Goal: Transaction & Acquisition: Purchase product/service

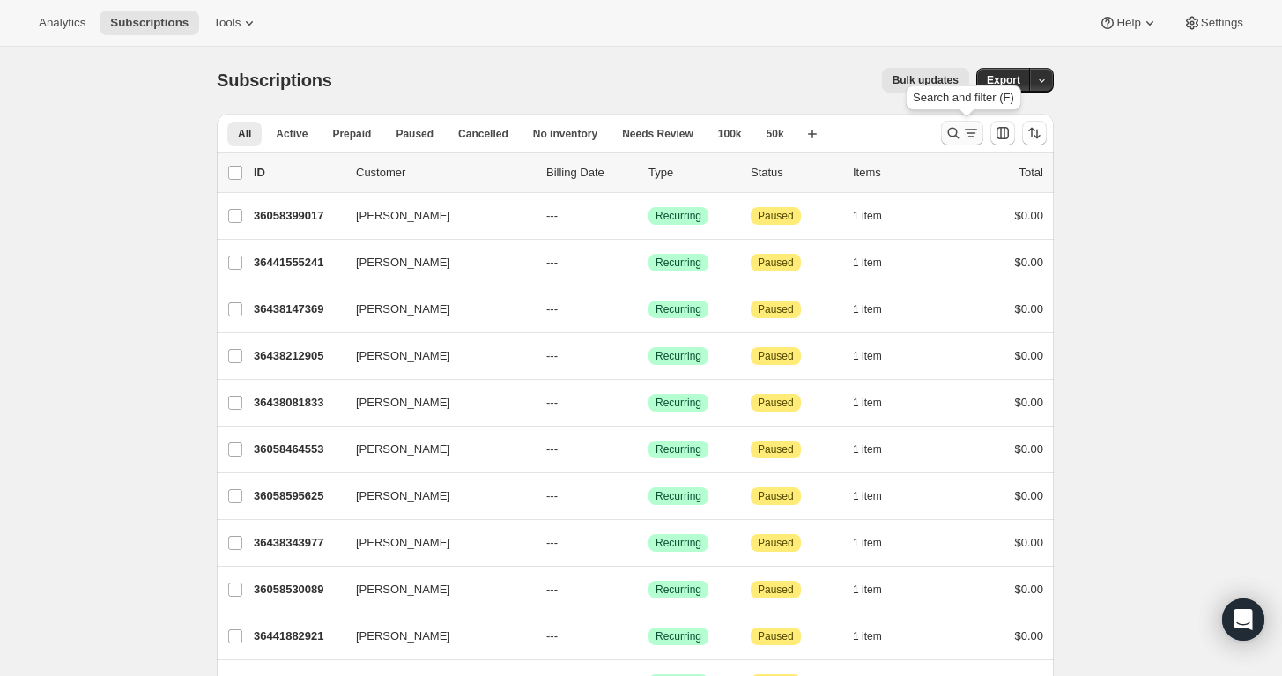
click at [954, 129] on icon "Search and filter results" at bounding box center [954, 133] width 18 height 18
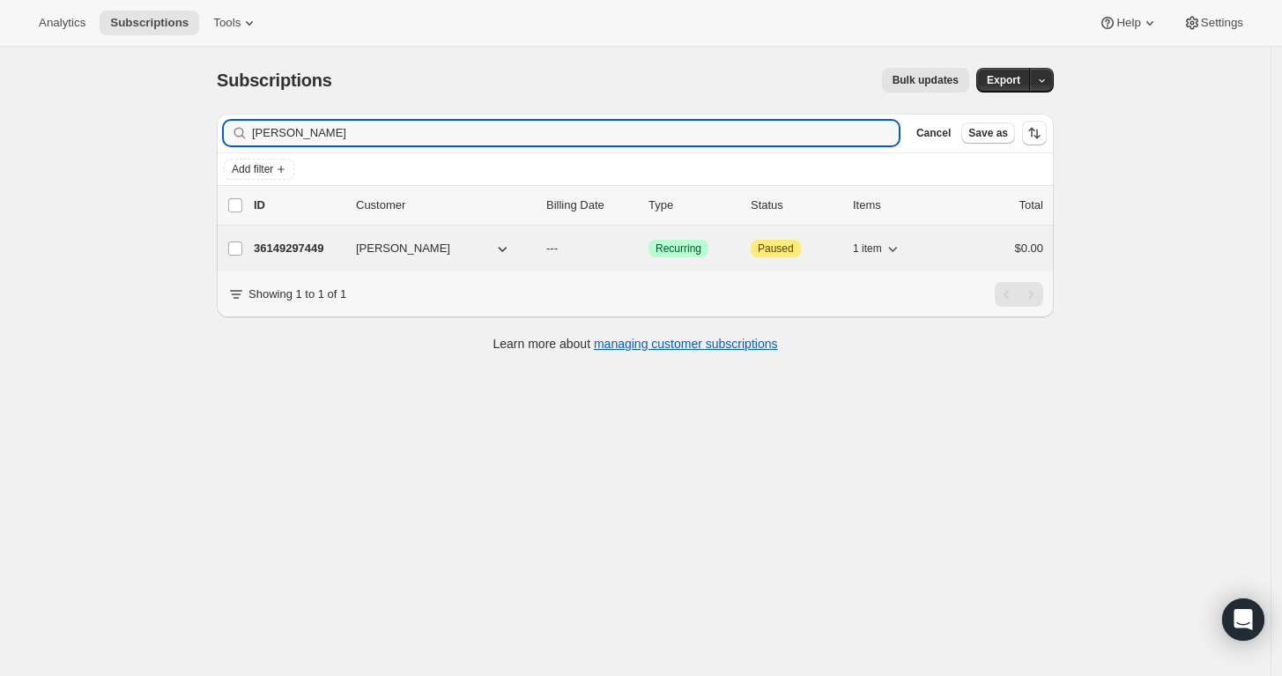
type input "[PERSON_NAME]"
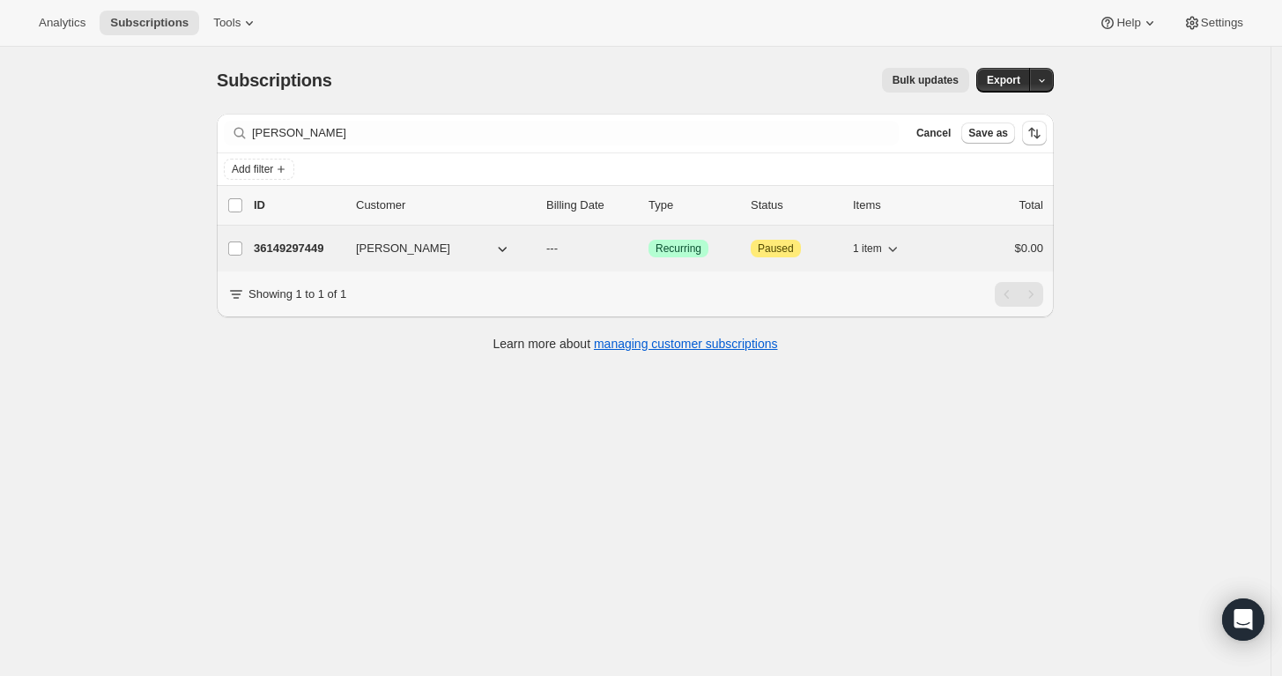
click at [401, 240] on span "[PERSON_NAME]" at bounding box center [403, 249] width 94 height 18
click at [510, 249] on icon "button" at bounding box center [502, 249] width 18 height 18
click at [284, 242] on p "36149297449" at bounding box center [298, 249] width 88 height 18
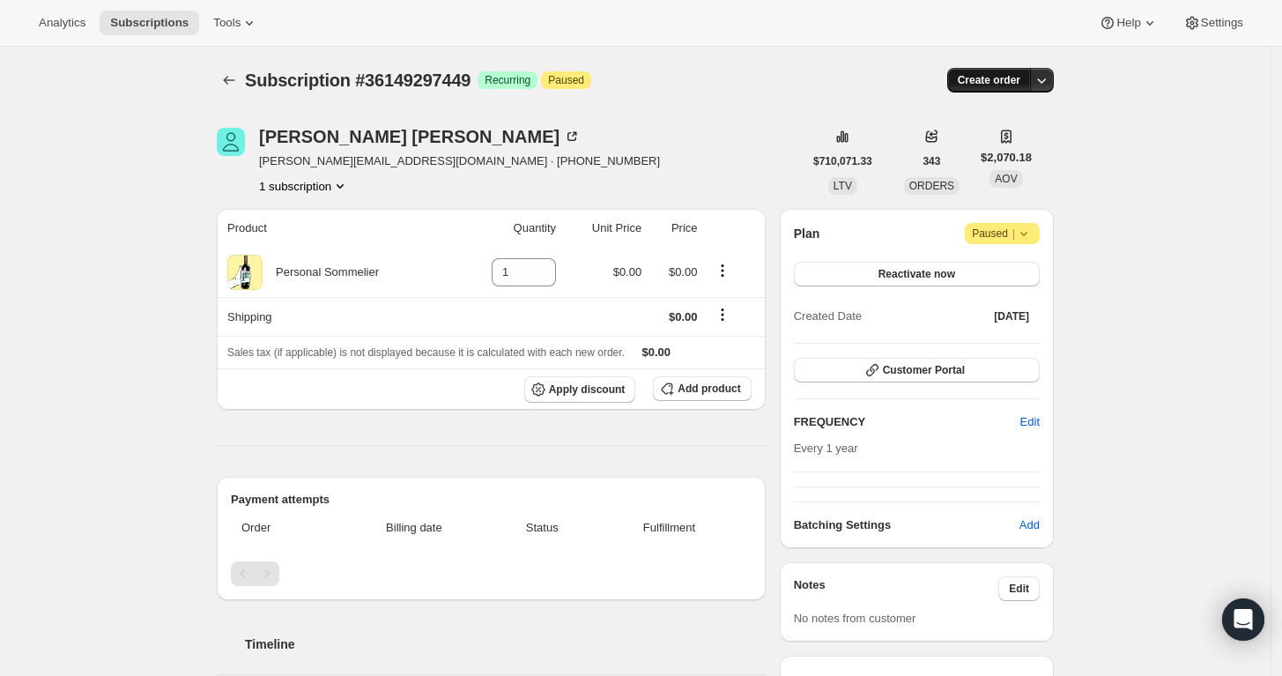
click at [986, 81] on span "Create order" at bounding box center [989, 80] width 63 height 14
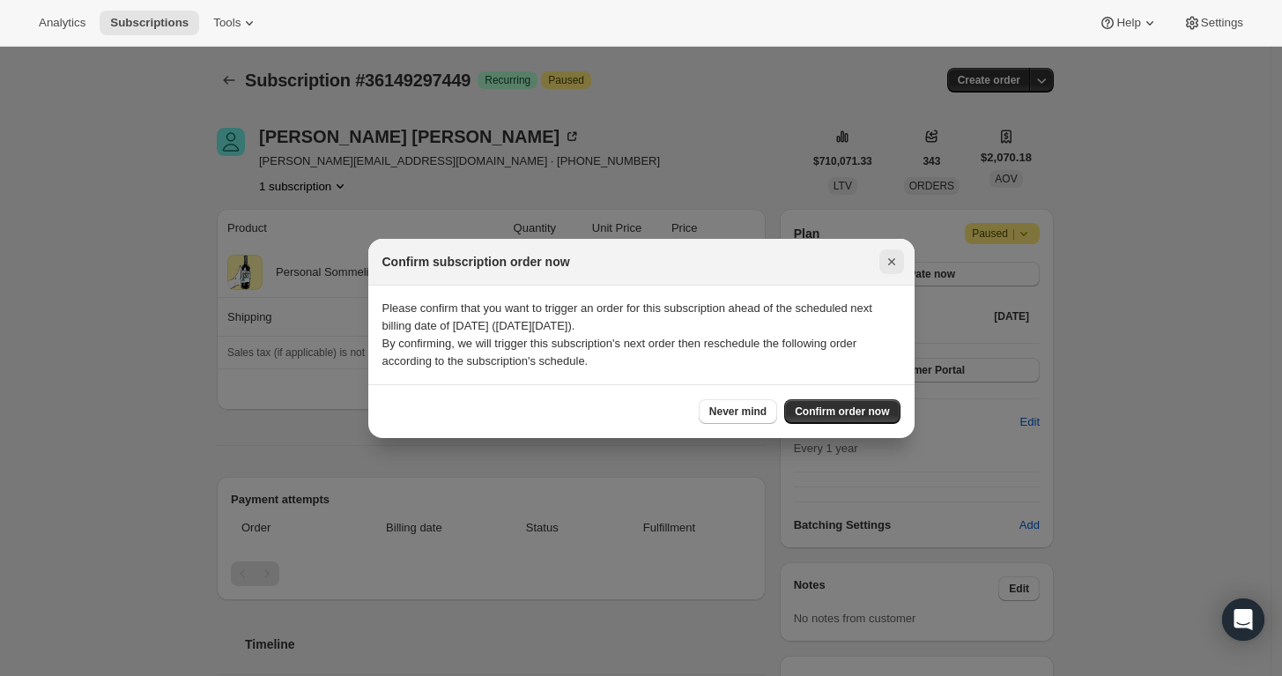
click at [888, 261] on icon "Close" at bounding box center [892, 262] width 18 height 18
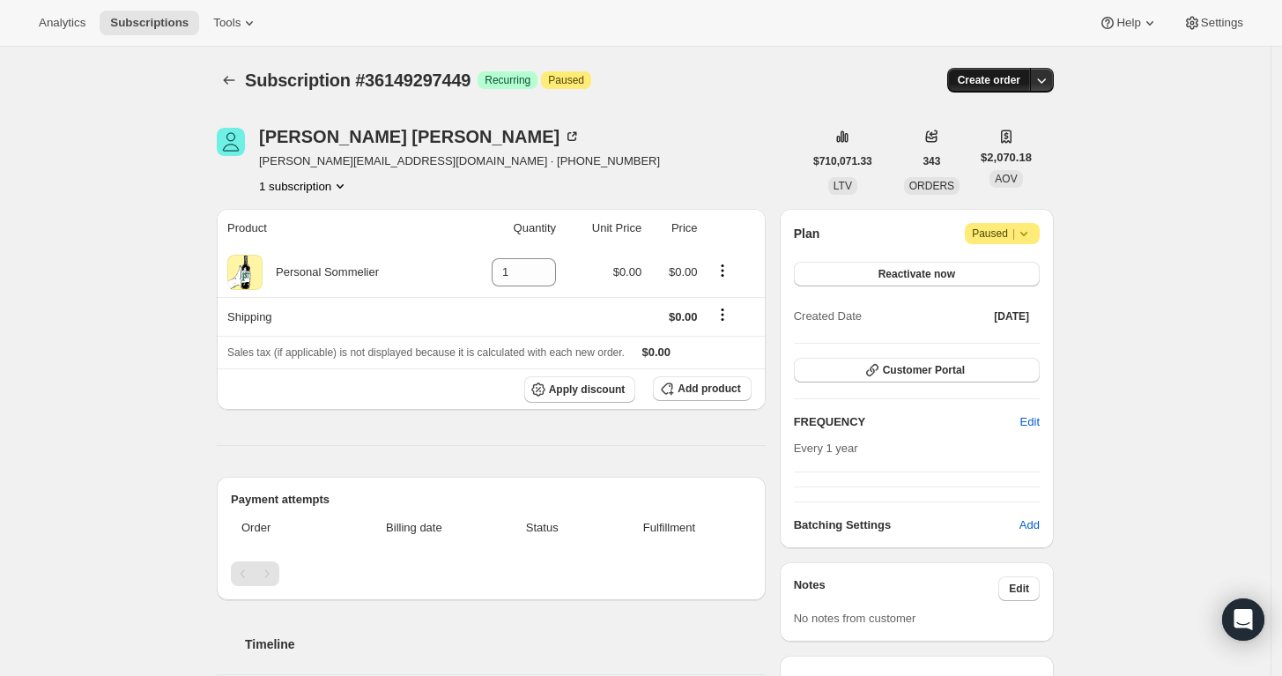
click at [987, 80] on span "Create order" at bounding box center [989, 80] width 63 height 14
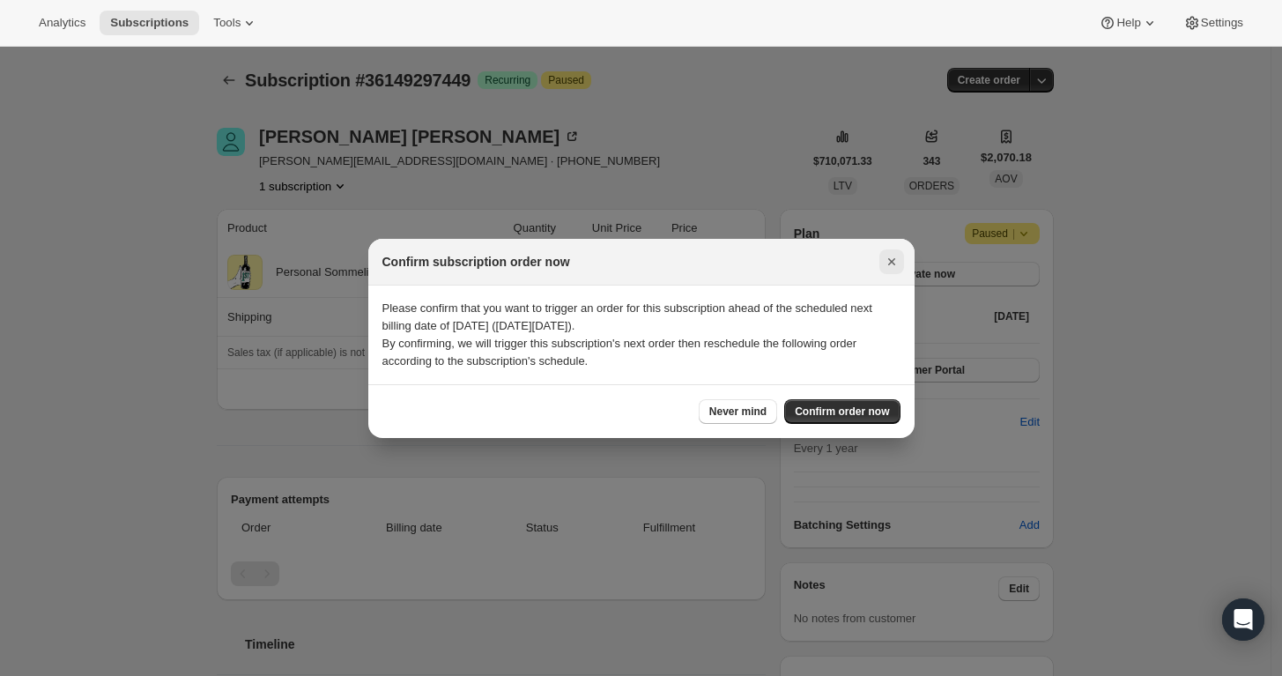
click at [888, 259] on icon "Close" at bounding box center [890, 261] width 7 height 7
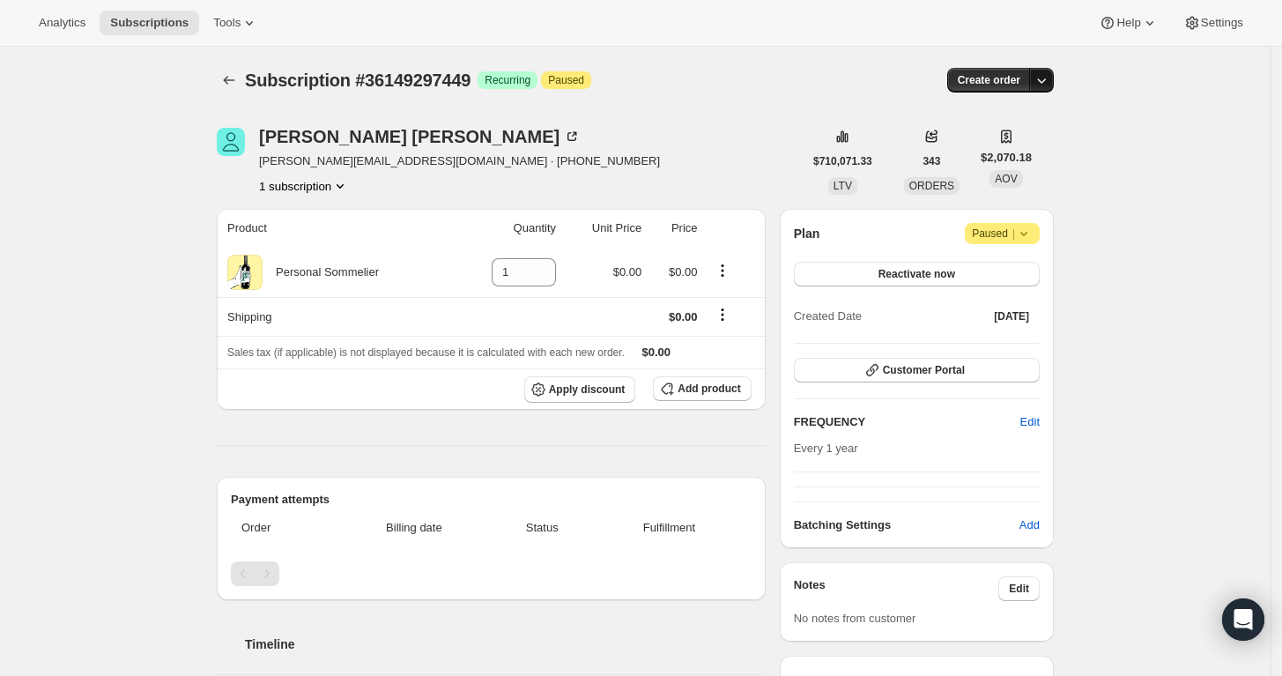
click at [1044, 76] on icon "button" at bounding box center [1042, 80] width 18 height 18
click at [960, 153] on span "Create custom one-time order" at bounding box center [972, 146] width 152 height 18
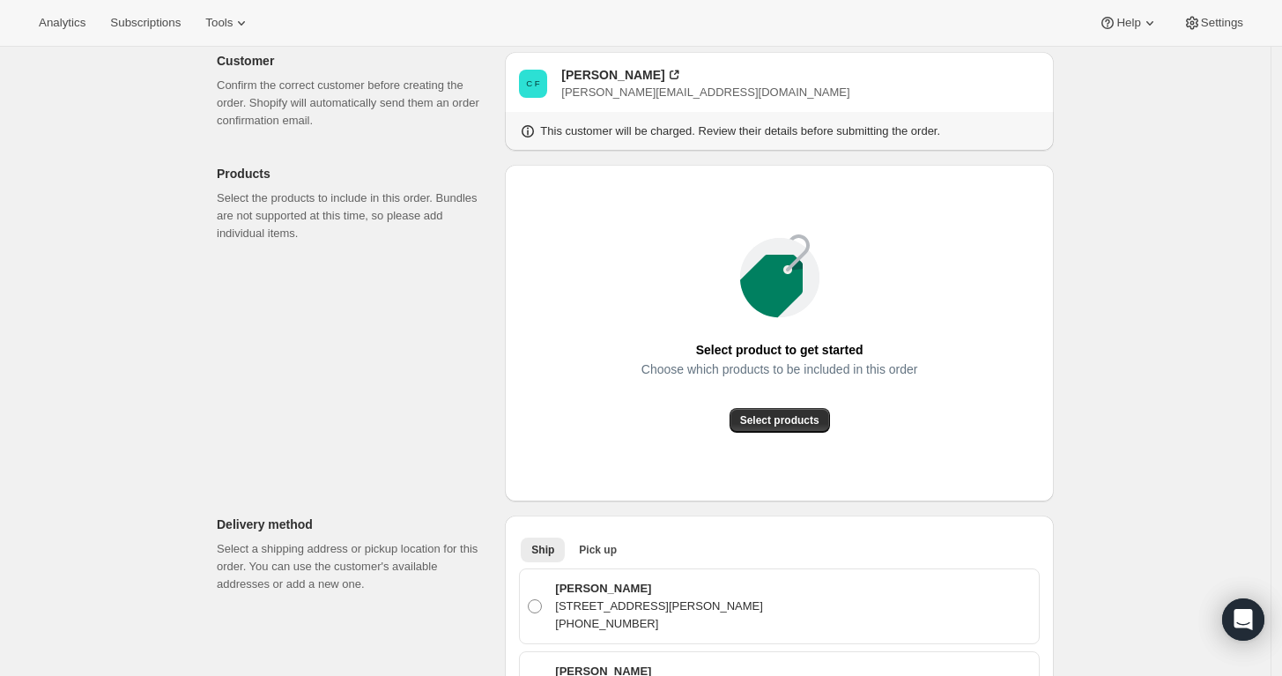
scroll to position [113, 0]
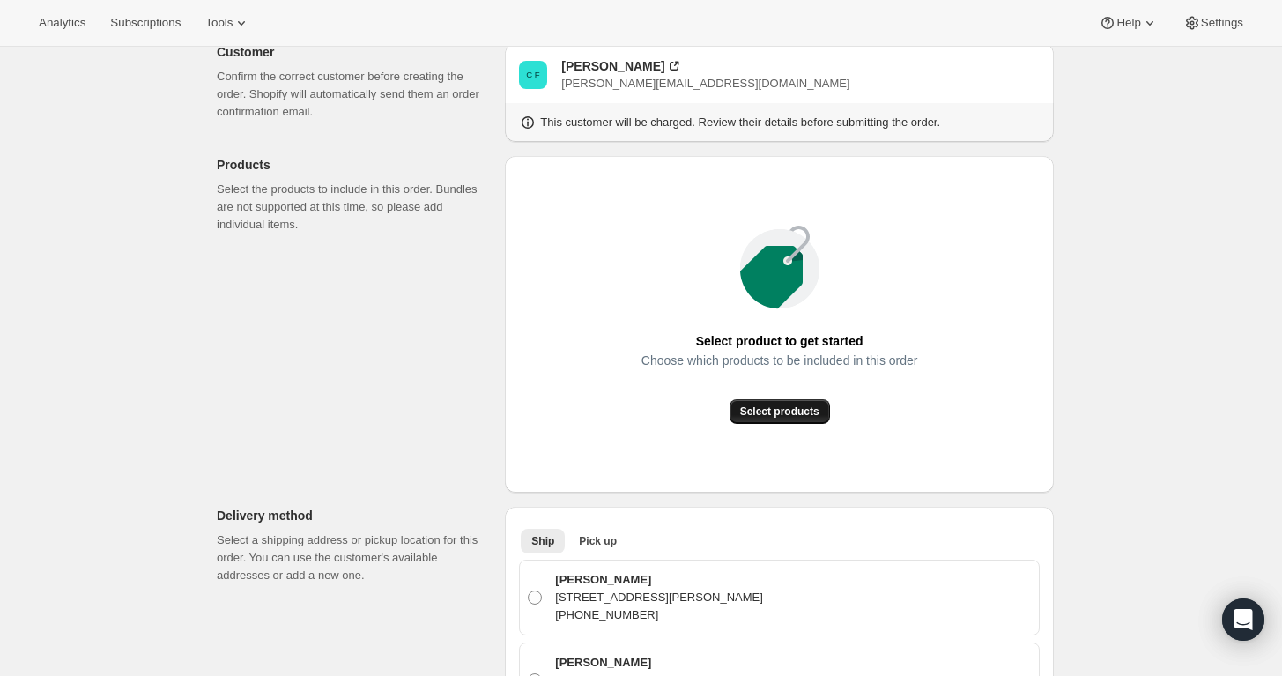
click at [794, 408] on span "Select products" at bounding box center [779, 411] width 79 height 14
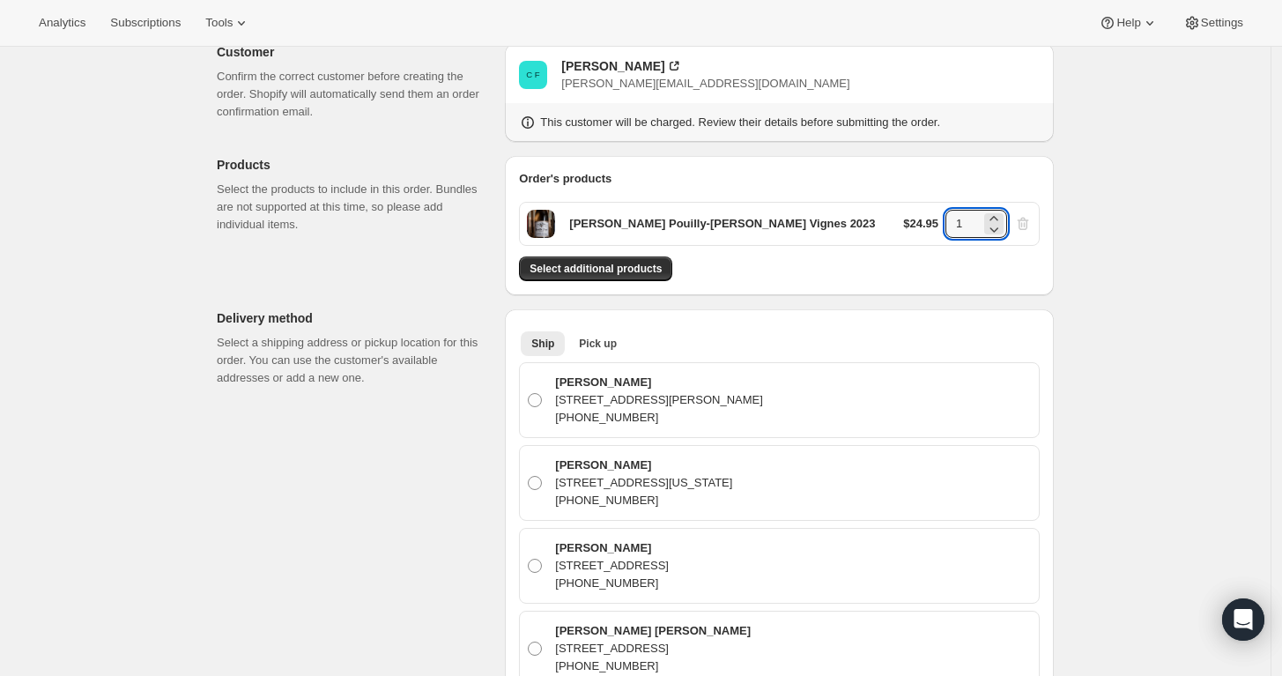
drag, startPoint x: 968, startPoint y: 222, endPoint x: 920, endPoint y: 214, distance: 49.1
click at [920, 214] on div "$24.95 1" at bounding box center [967, 224] width 129 height 28
type input "48"
click at [971, 166] on div "Order's products [PERSON_NAME] Pouilly-Fumé Vieilles Vignes 2023 $24.95 48 Sele…" at bounding box center [779, 225] width 549 height 139
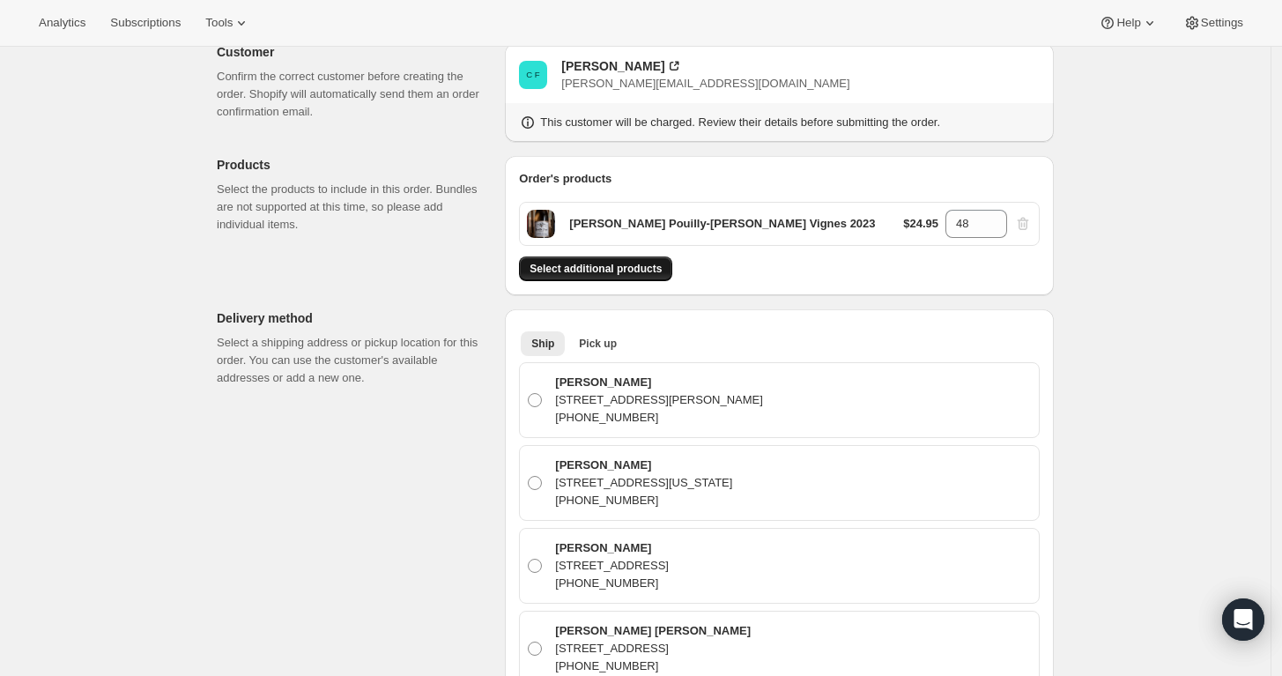
click at [652, 266] on span "Select additional products" at bounding box center [596, 269] width 132 height 14
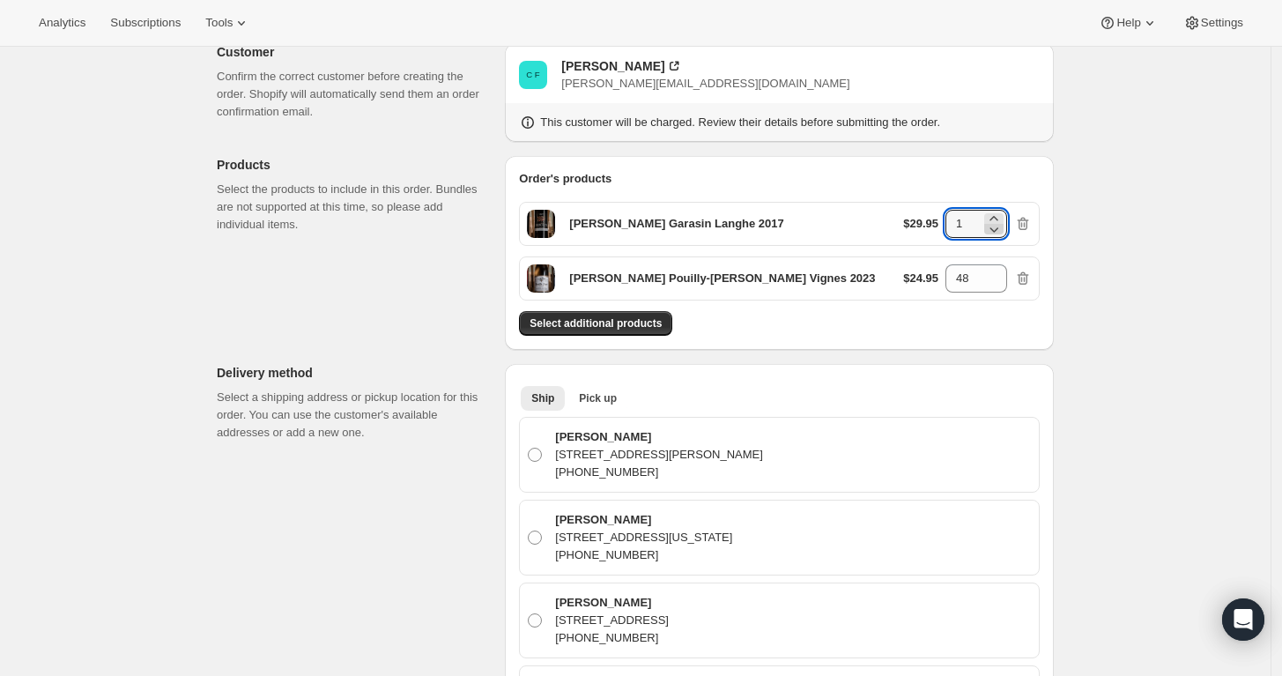
click at [996, 229] on icon at bounding box center [994, 229] width 9 height 5
drag, startPoint x: 977, startPoint y: 217, endPoint x: 923, endPoint y: 210, distance: 54.2
click at [923, 210] on div "$29.95 1" at bounding box center [967, 224] width 129 height 28
type input "48"
click at [871, 196] on div "[PERSON_NAME] Garasin Langhe 2017 $29.95 48 [PERSON_NAME]-[PERSON_NAME] Vignes …" at bounding box center [779, 244] width 521 height 113
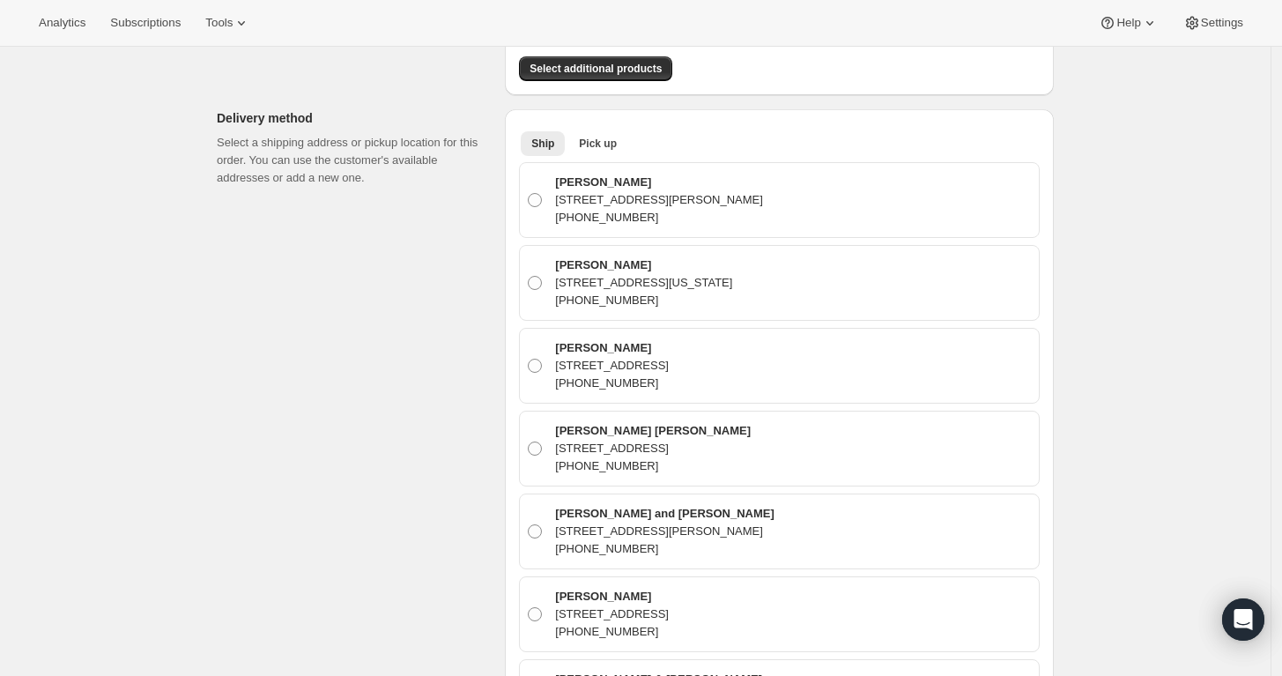
scroll to position [382, 0]
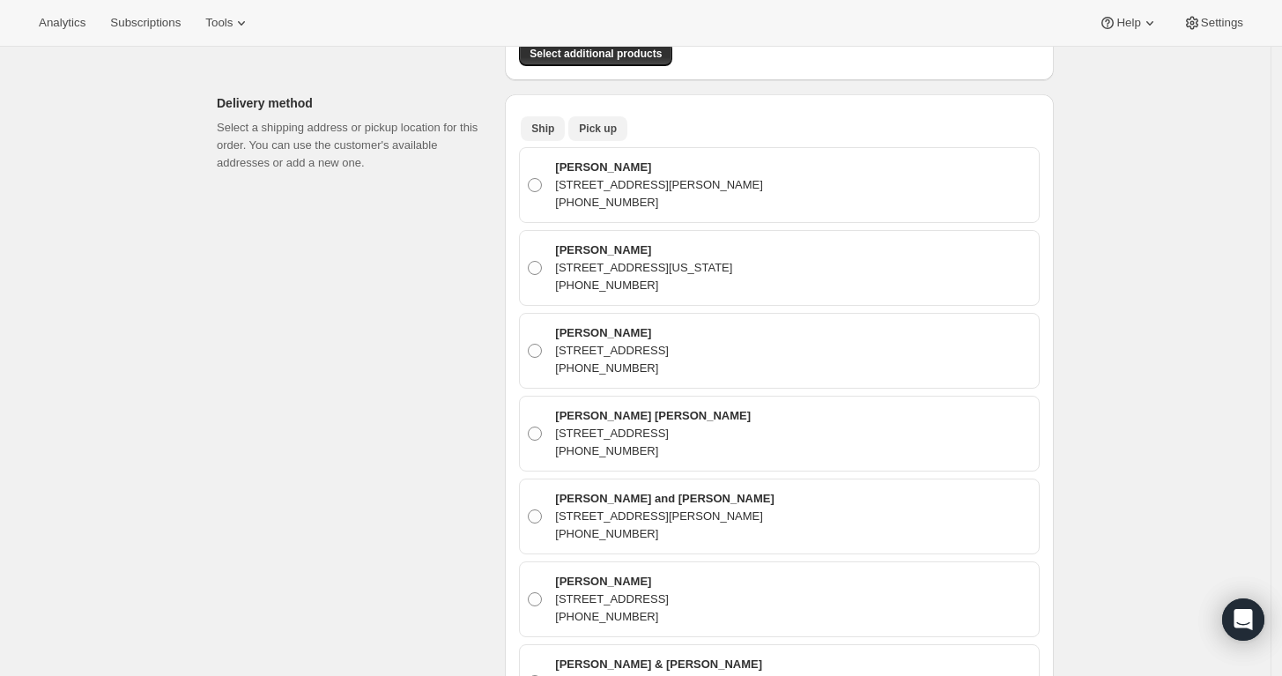
click at [606, 129] on span "Pick up" at bounding box center [598, 129] width 38 height 14
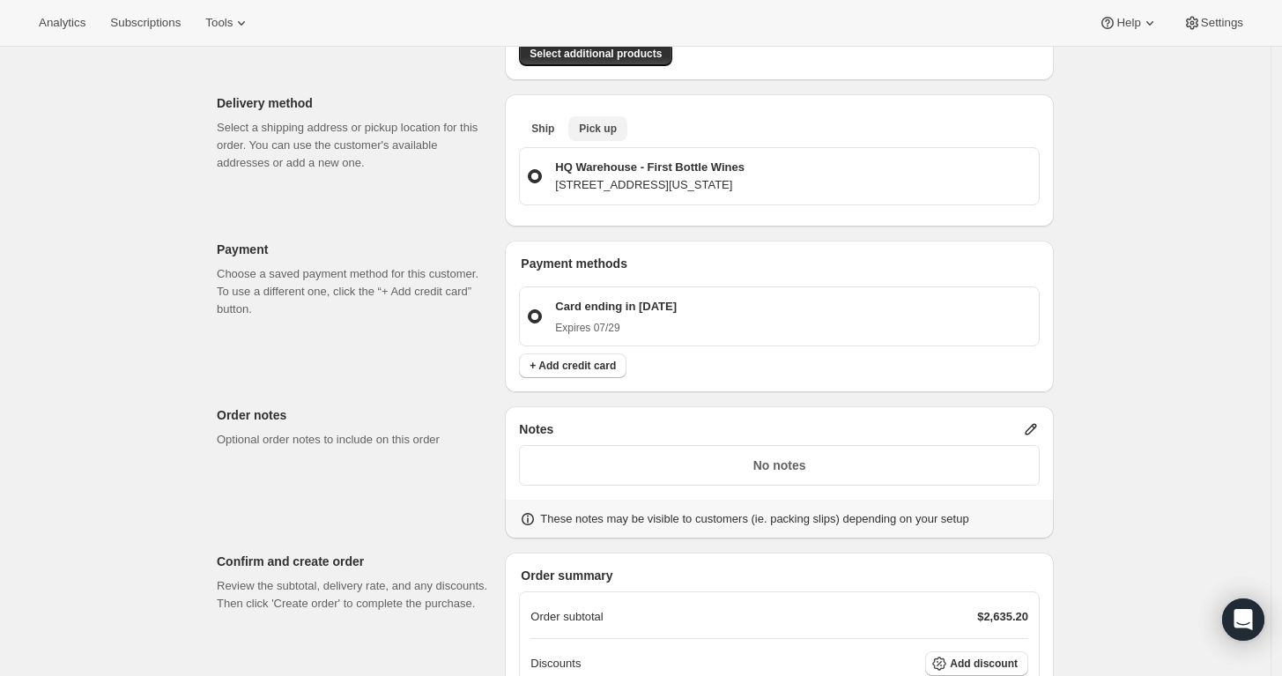
scroll to position [561, 0]
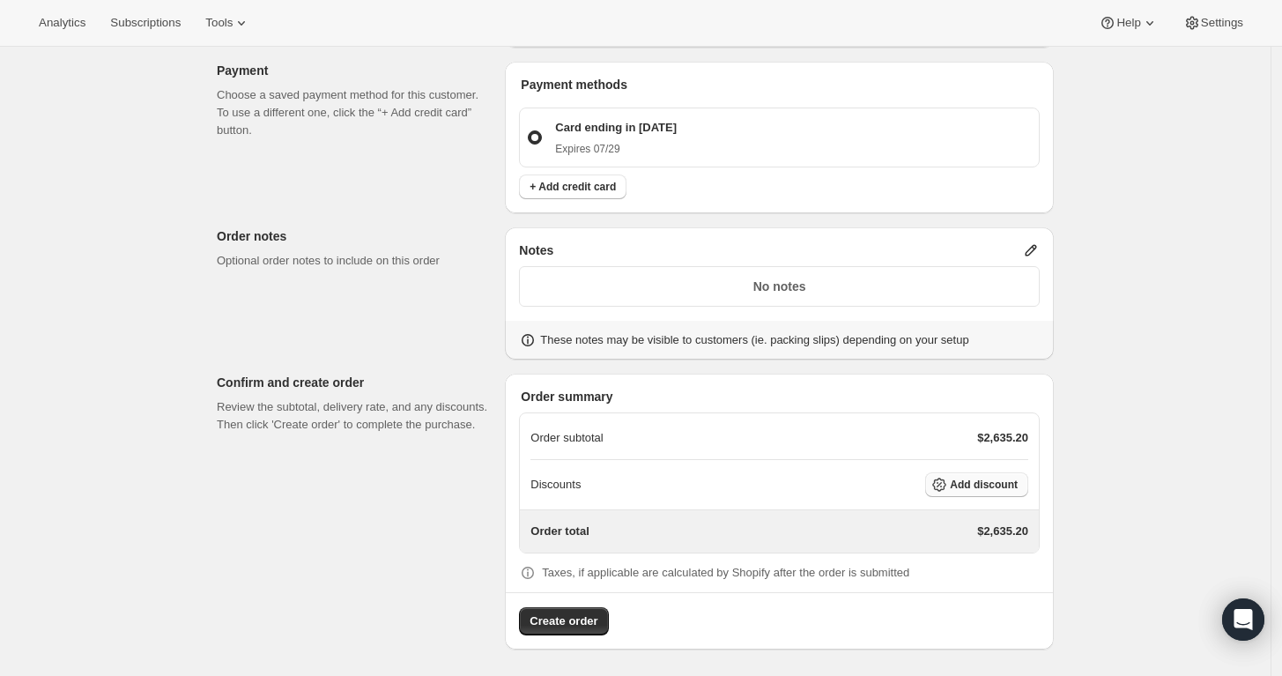
click at [997, 488] on span "Add discount" at bounding box center [984, 485] width 68 height 14
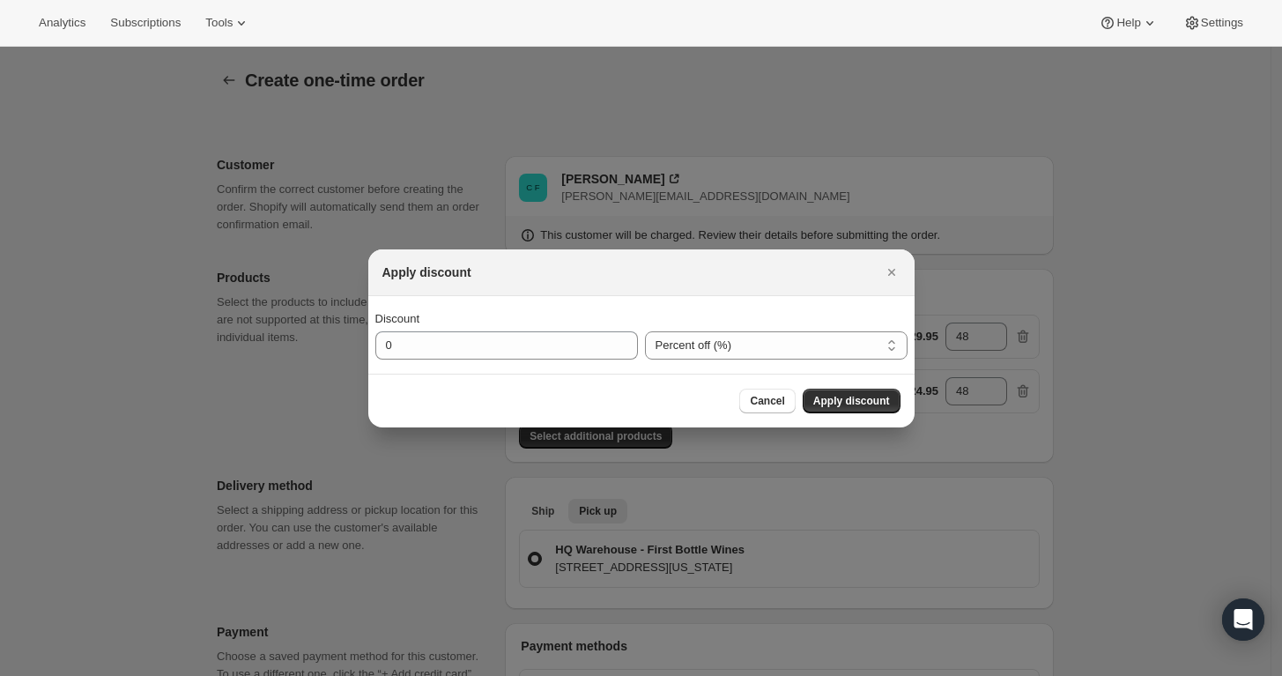
scroll to position [0, 0]
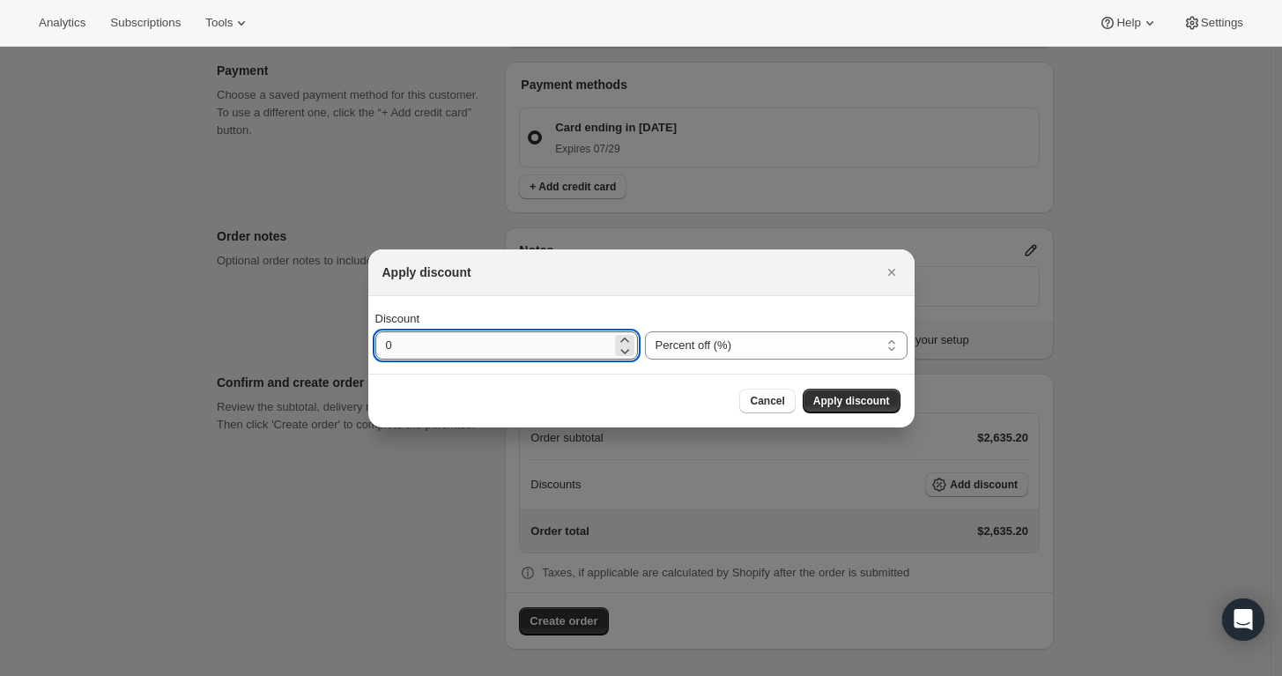
click at [515, 347] on input "0" at bounding box center [493, 345] width 236 height 28
drag, startPoint x: 515, startPoint y: 347, endPoint x: 288, endPoint y: 336, distance: 226.7
click at [288, 675] on div "Apply discount Discount 0 Percent off (%) Amount off ($) Percent off (%) Cancel…" at bounding box center [641, 678] width 1282 height 0
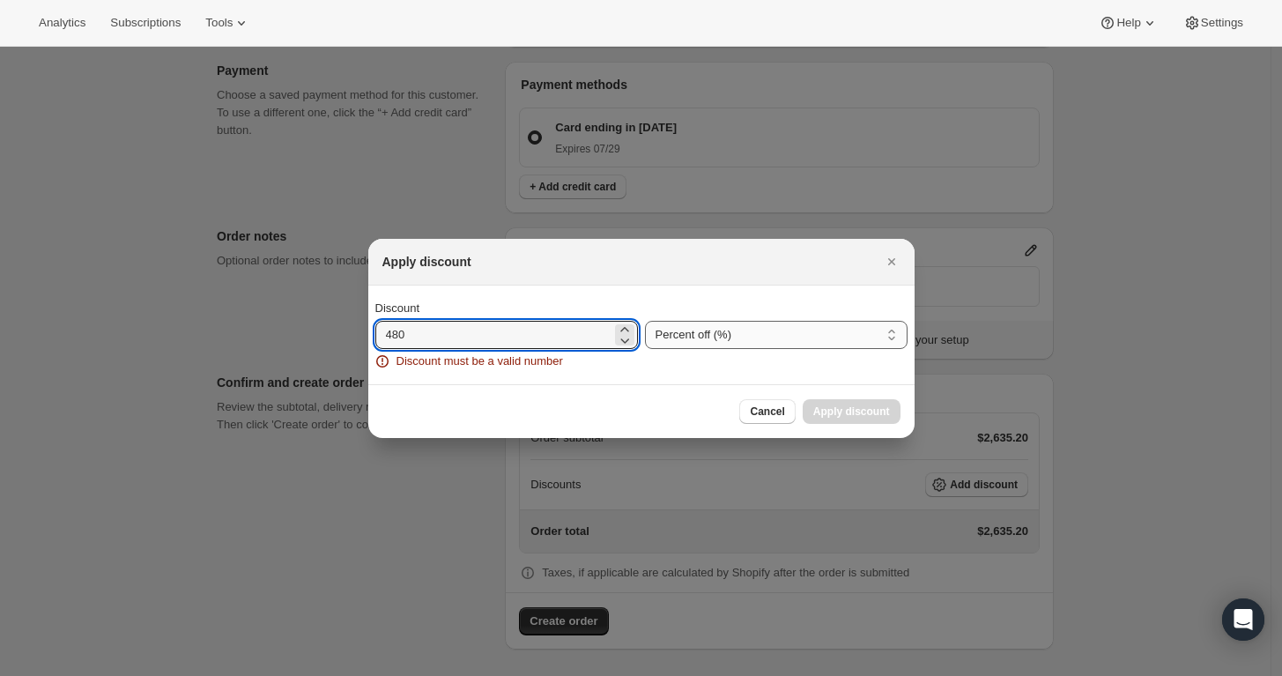
type input "480"
click at [775, 341] on select "Percent off (%) Amount off ($)" at bounding box center [776, 335] width 263 height 28
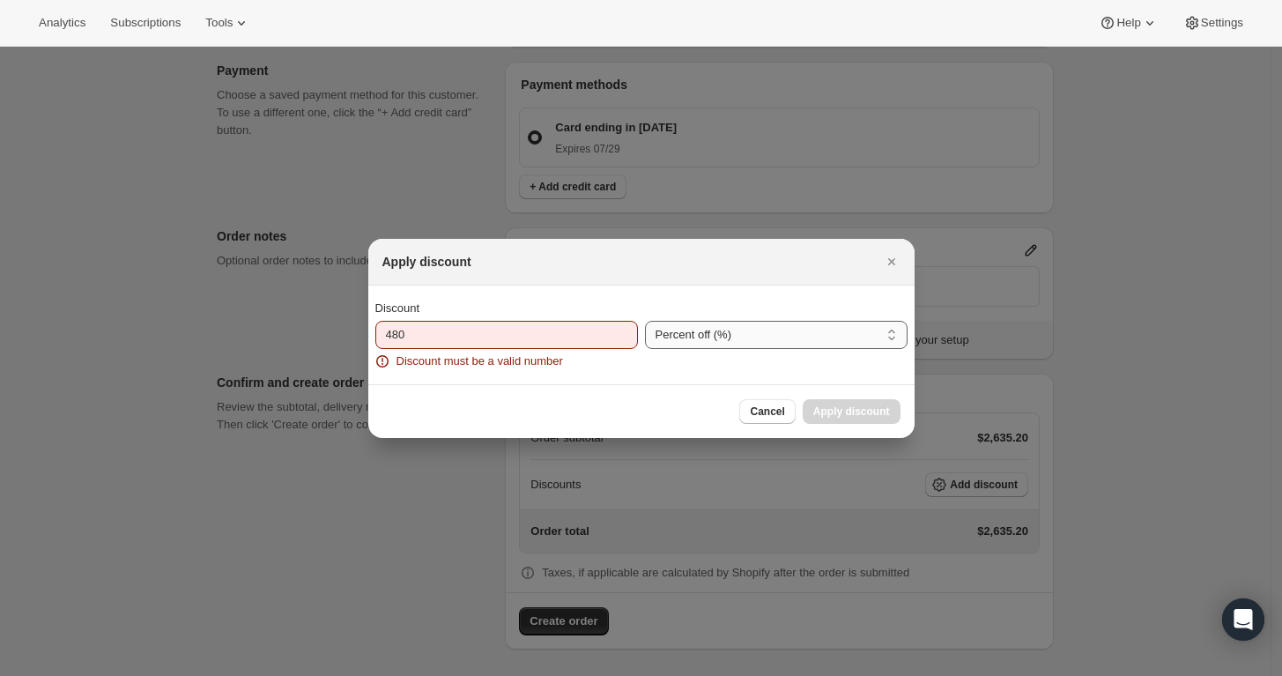
select select "fixedAmount"
click at [645, 321] on select "Percent off (%) Amount off ($)" at bounding box center [776, 335] width 263 height 28
click at [798, 362] on div "Percent off (%) Amount off ($) Amount off ($)" at bounding box center [776, 335] width 263 height 70
click at [613, 372] on div "Discount 480 Discount must be a valid number Percent off (%) Amount off ($) Amo…" at bounding box center [641, 334] width 546 height 99
click at [578, 337] on input "480" at bounding box center [493, 335] width 236 height 28
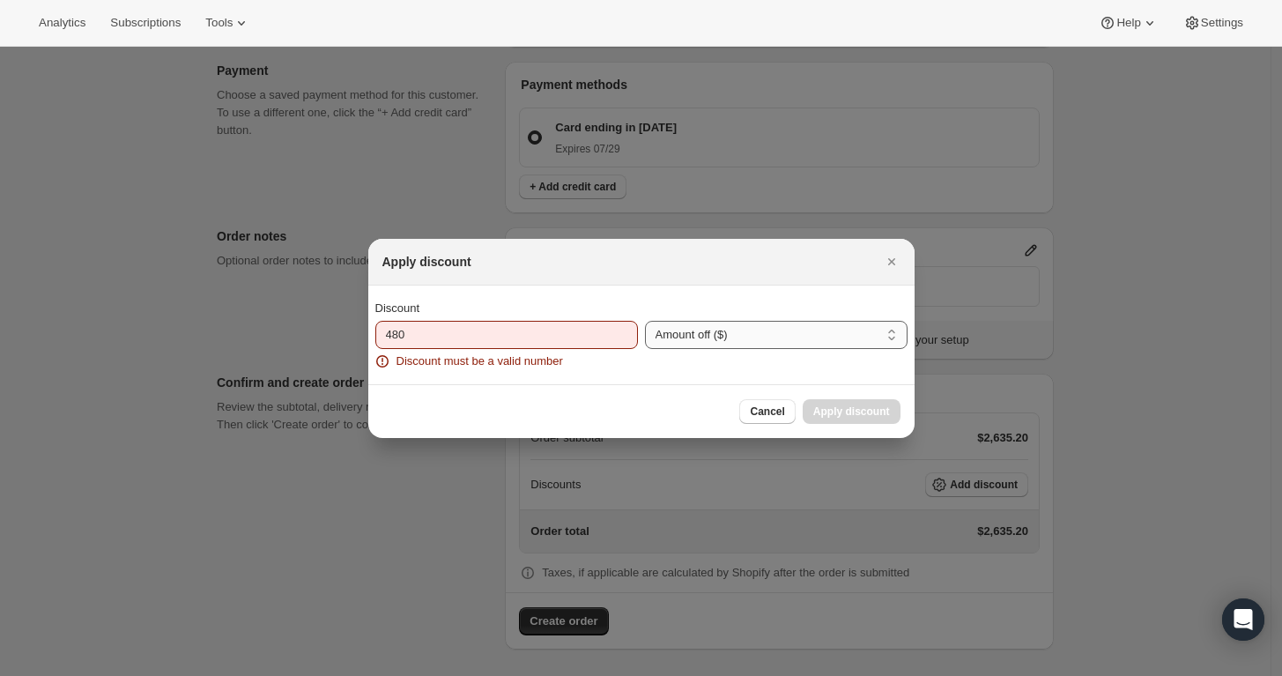
click at [708, 325] on select "Percent off (%) Amount off ($)" at bounding box center [776, 335] width 263 height 28
click at [645, 321] on select "Percent off (%) Amount off ($)" at bounding box center [776, 335] width 263 height 28
click at [598, 332] on input "480" at bounding box center [493, 335] width 236 height 28
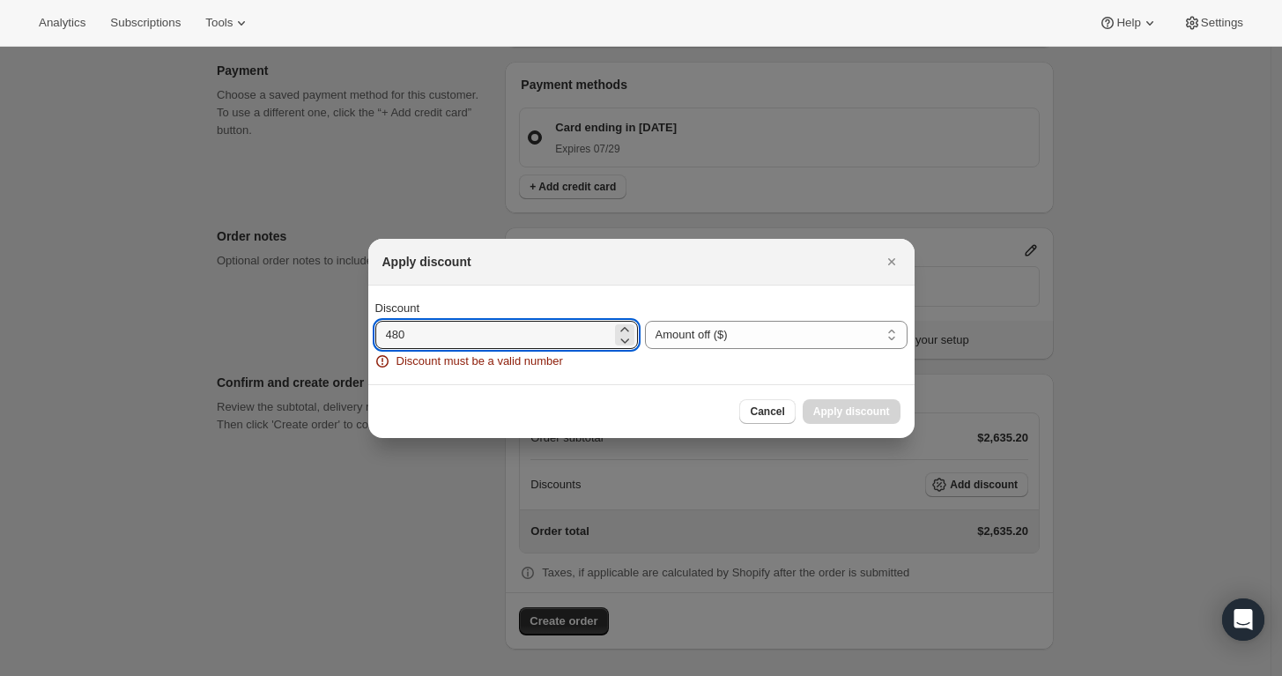
drag, startPoint x: 588, startPoint y: 335, endPoint x: 163, endPoint y: 286, distance: 427.5
click at [163, 675] on div "Apply discount Discount 480 Discount must be a valid number Percent off (%) Amo…" at bounding box center [641, 678] width 1282 height 0
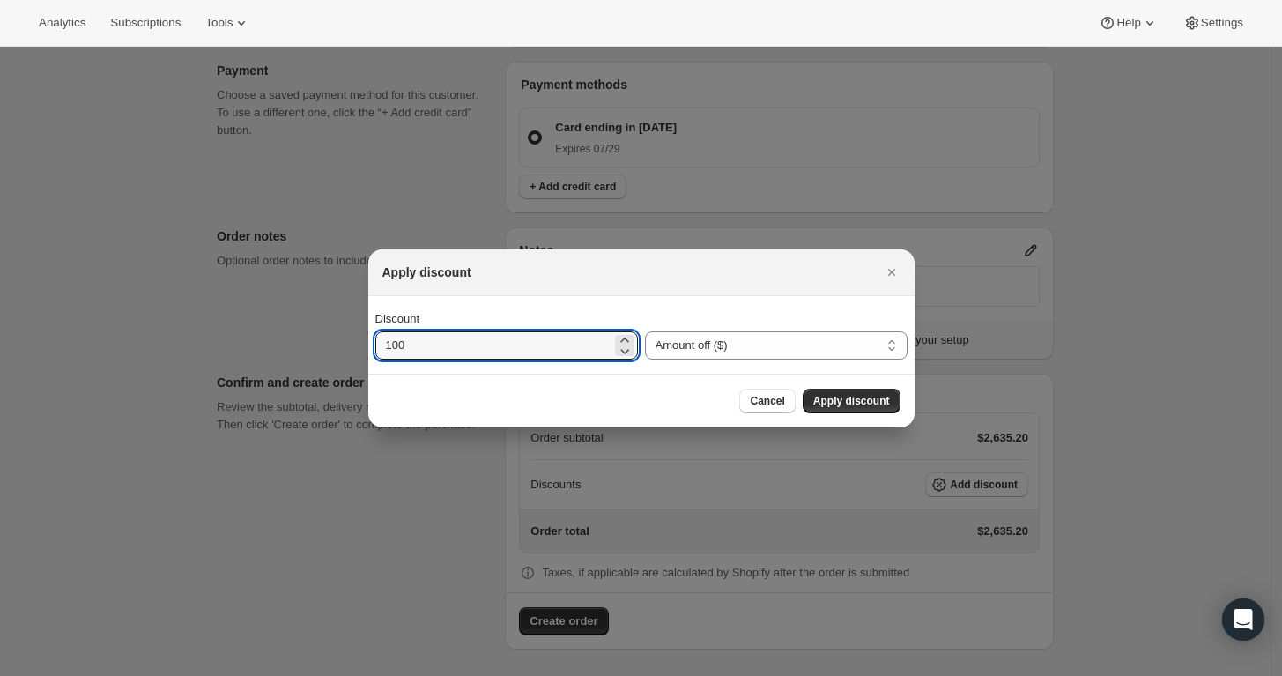
click at [472, 372] on div "Discount 100 Percent off (%) Amount off ($) Amount off ($)" at bounding box center [641, 335] width 546 height 78
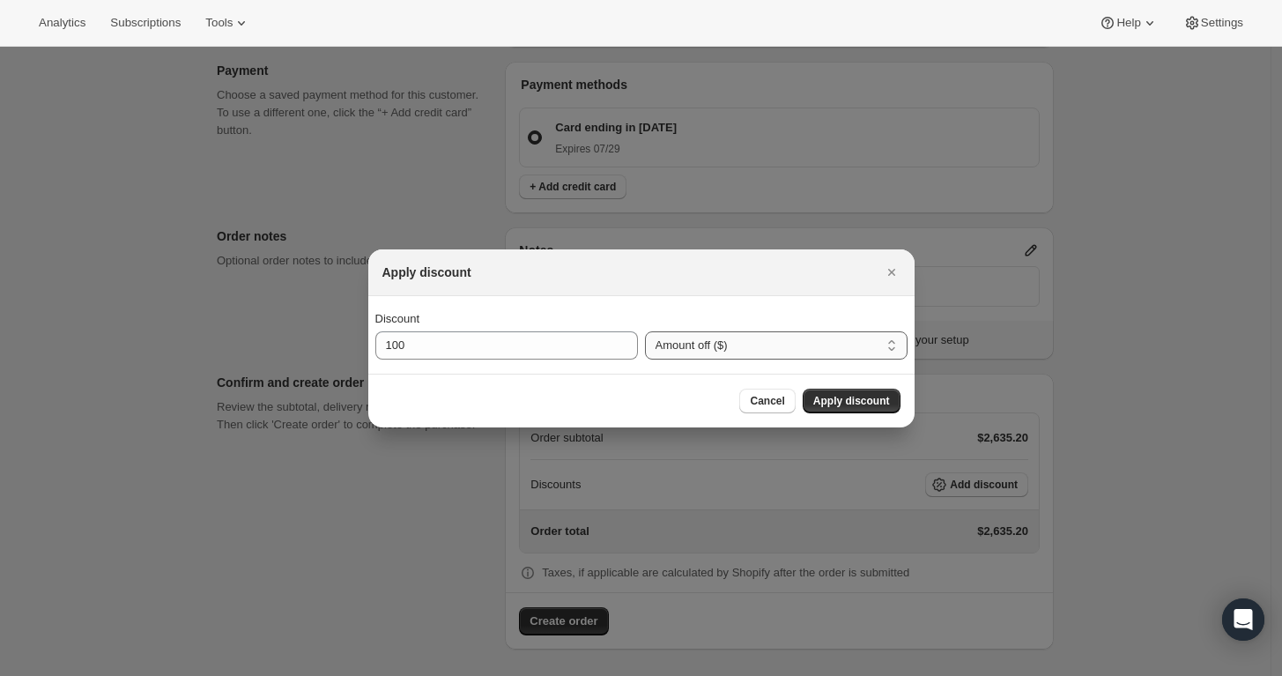
click at [677, 347] on select "Percent off (%) Amount off ($)" at bounding box center [776, 345] width 263 height 28
click at [645, 331] on select "Percent off (%) Amount off ($)" at bounding box center [776, 345] width 263 height 28
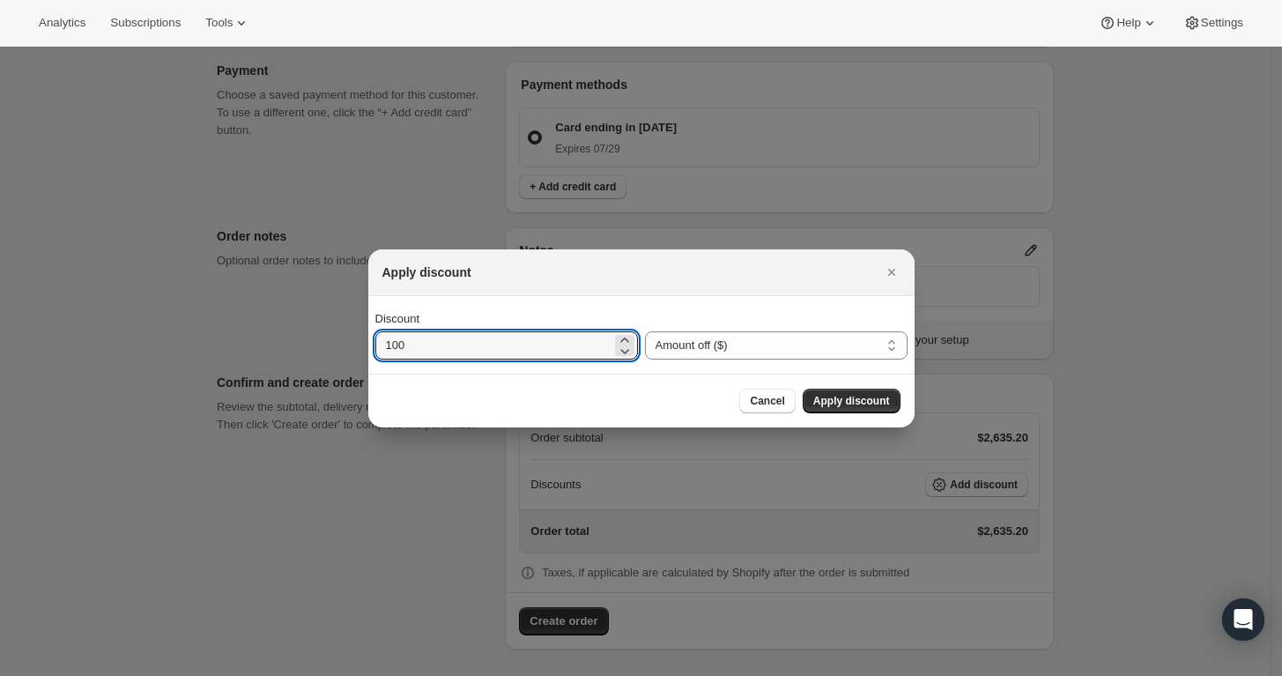
drag, startPoint x: 526, startPoint y: 340, endPoint x: 214, endPoint y: 347, distance: 312.0
click at [214, 675] on div "Apply discount Discount 100 Percent off (%) Amount off ($) Amount off ($) Cance…" at bounding box center [641, 678] width 1282 height 0
type input "480"
click at [426, 378] on div "Cancel Apply discount" at bounding box center [641, 401] width 546 height 54
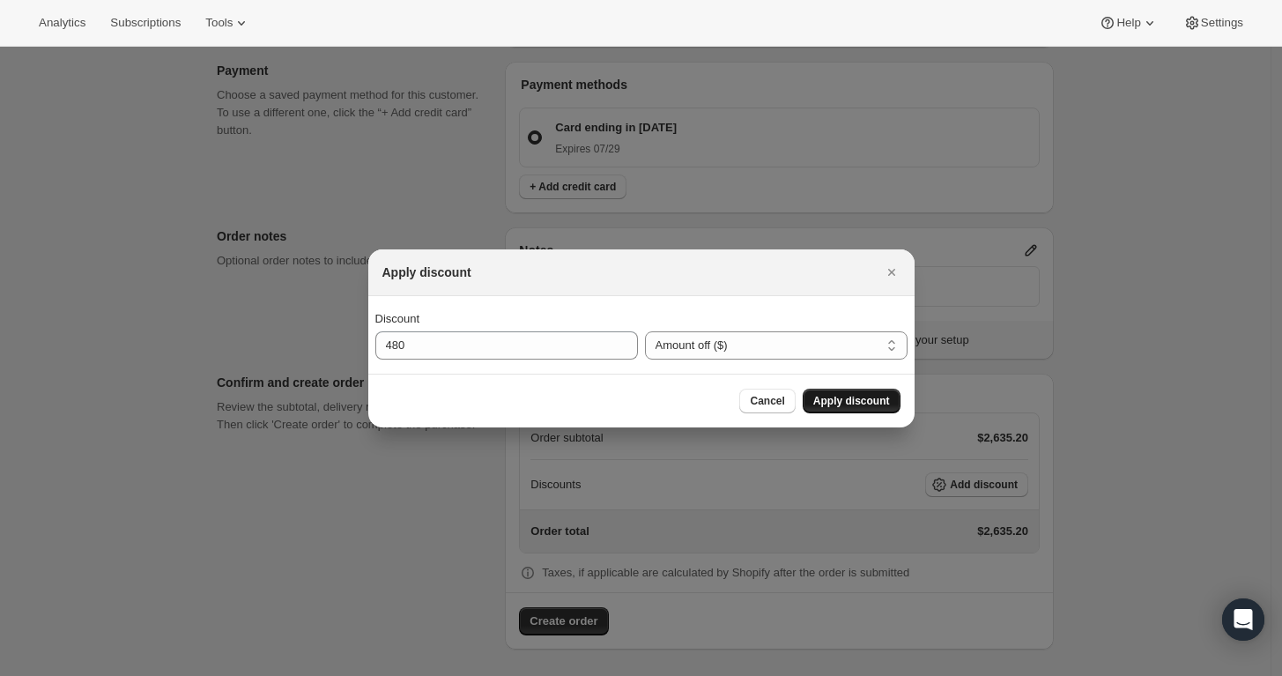
click at [854, 390] on button "Apply discount" at bounding box center [852, 401] width 98 height 25
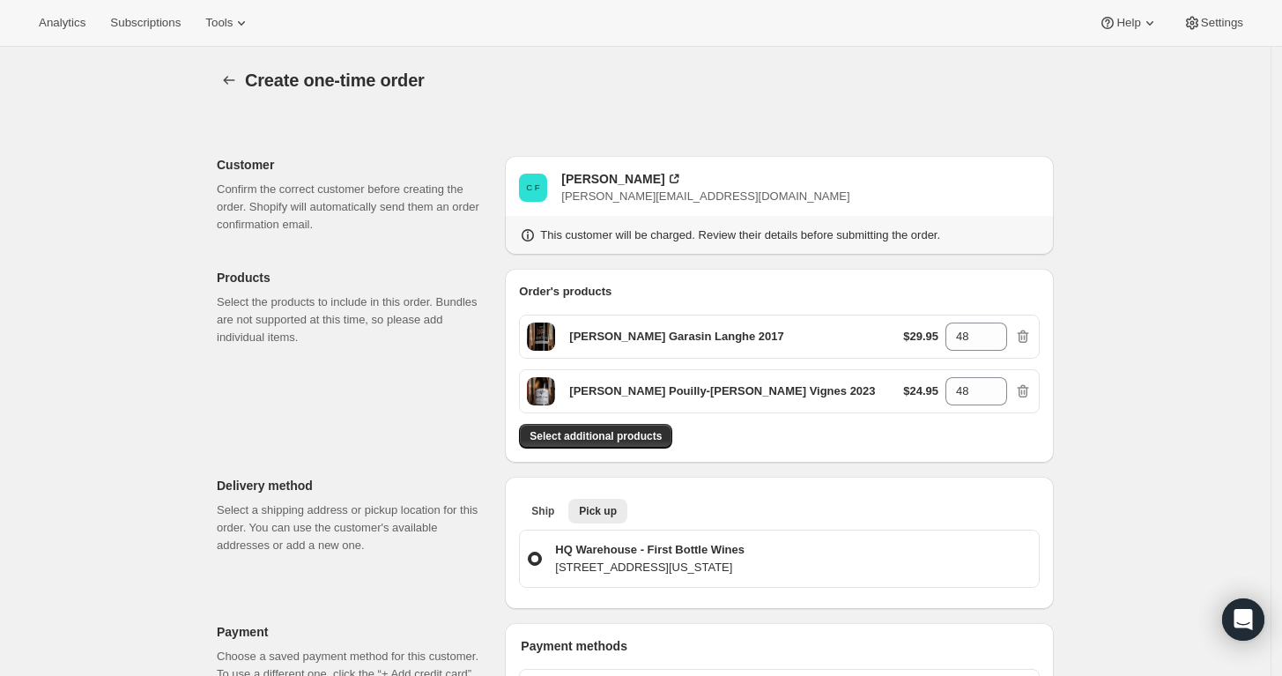
scroll to position [554, 0]
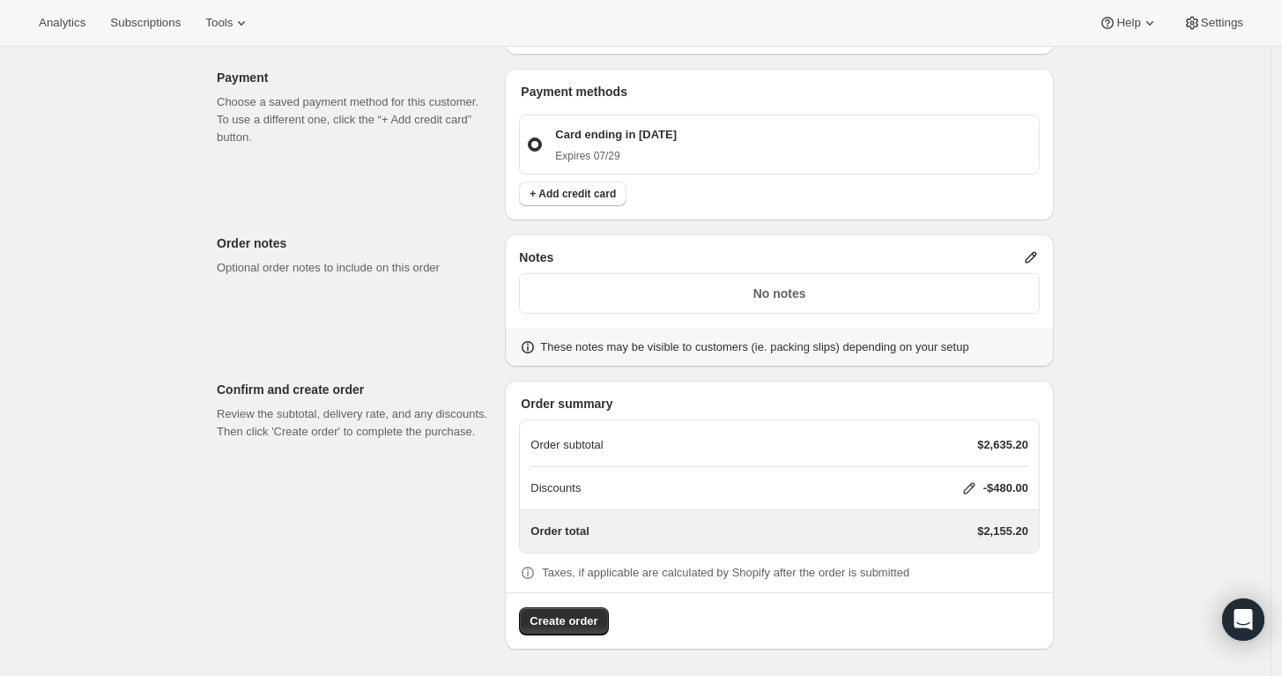
click at [1031, 261] on icon at bounding box center [1031, 257] width 11 height 11
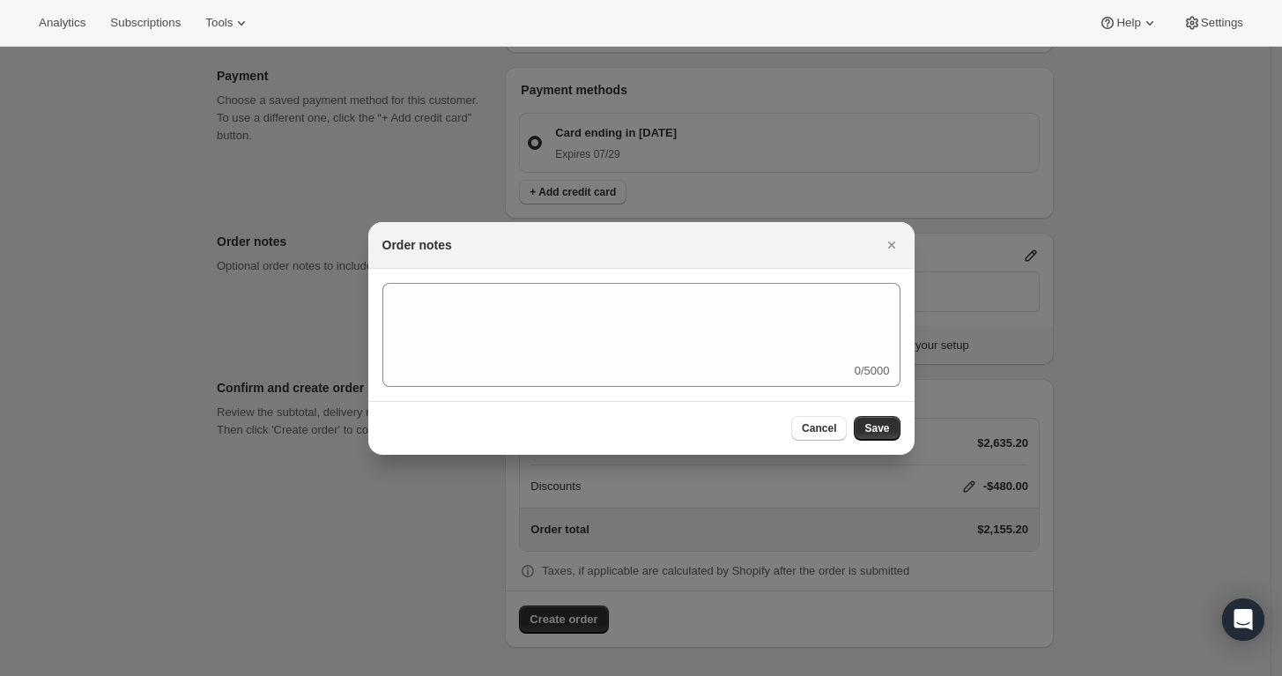
scroll to position [0, 0]
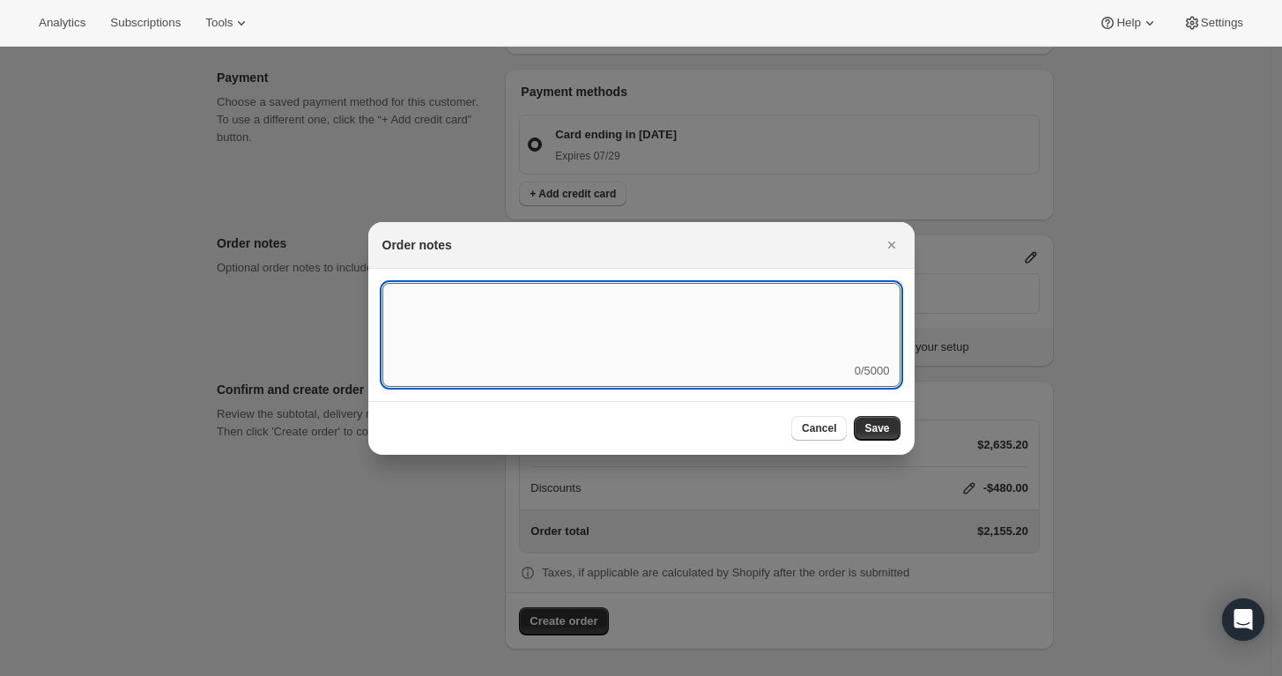
click at [694, 321] on textarea ":rns:" at bounding box center [641, 322] width 518 height 79
click at [694, 321] on textarea "P" at bounding box center [641, 322] width 518 height 79
click at [521, 300] on textarea "Pick Up Scheduled for [DATE]" at bounding box center [641, 322] width 518 height 79
type textarea "Pick Up Scheduled for [DATE][DATE]"
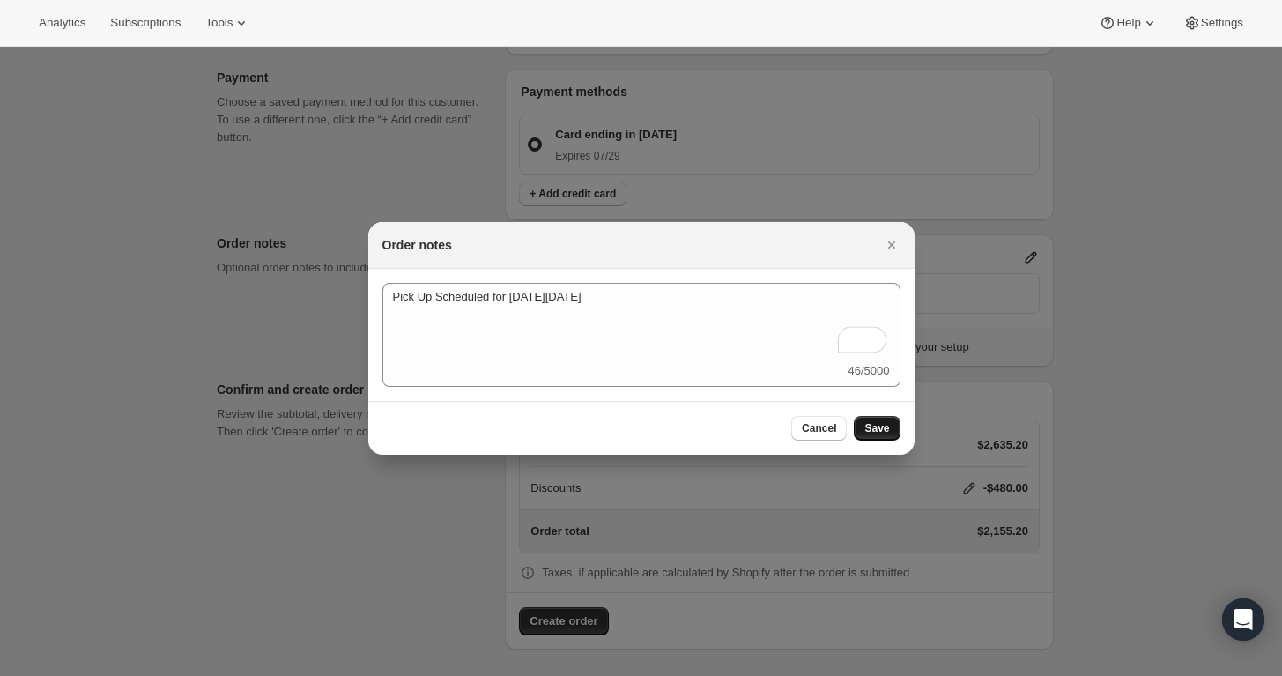
click at [871, 428] on span "Save" at bounding box center [876, 428] width 25 height 14
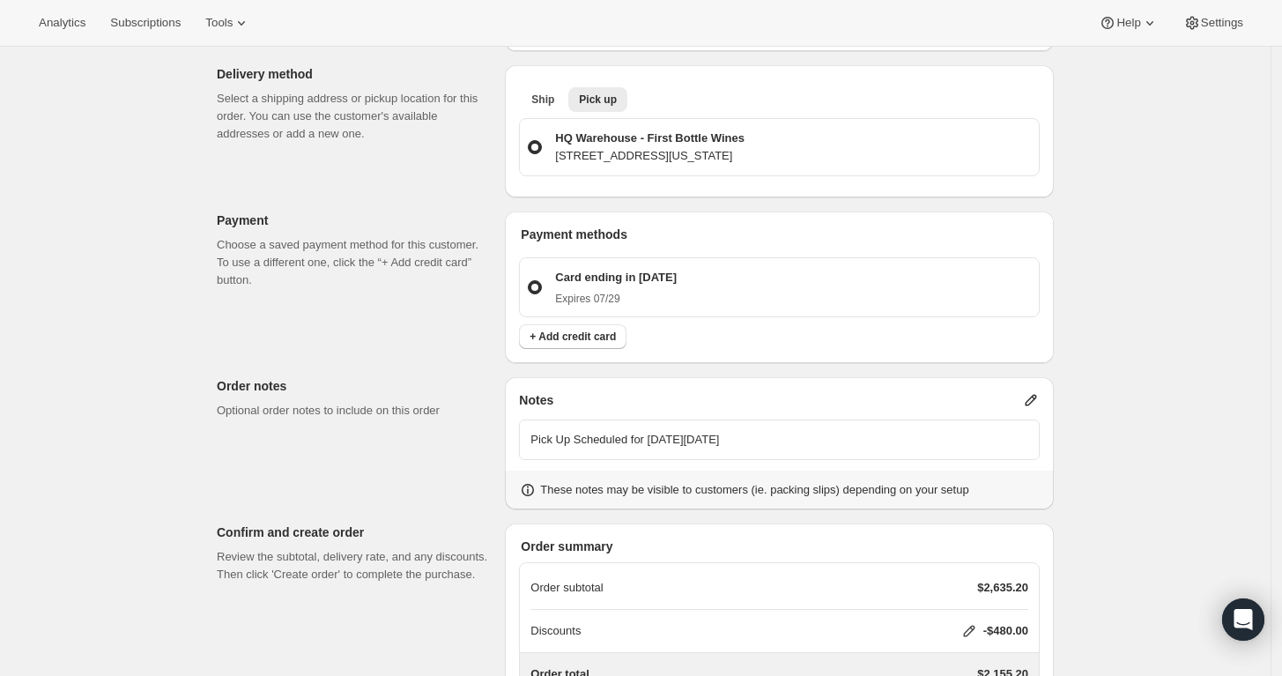
scroll to position [554, 0]
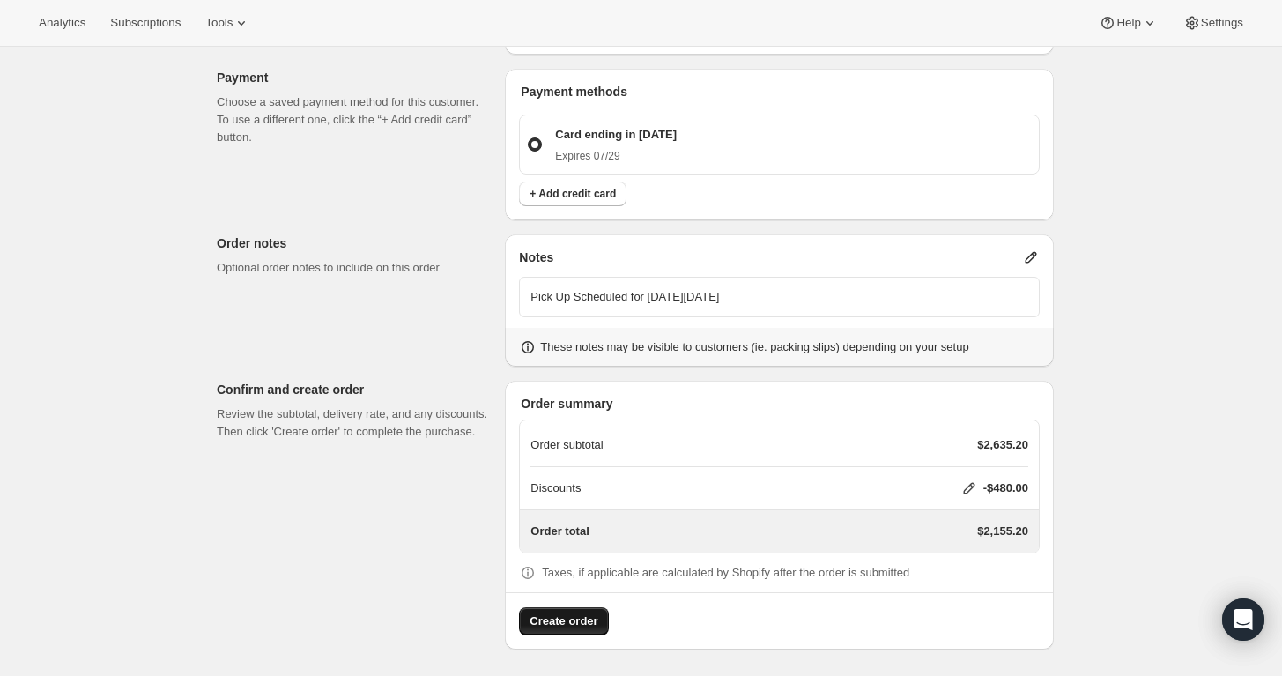
click at [593, 619] on span "Create order" at bounding box center [564, 621] width 68 height 18
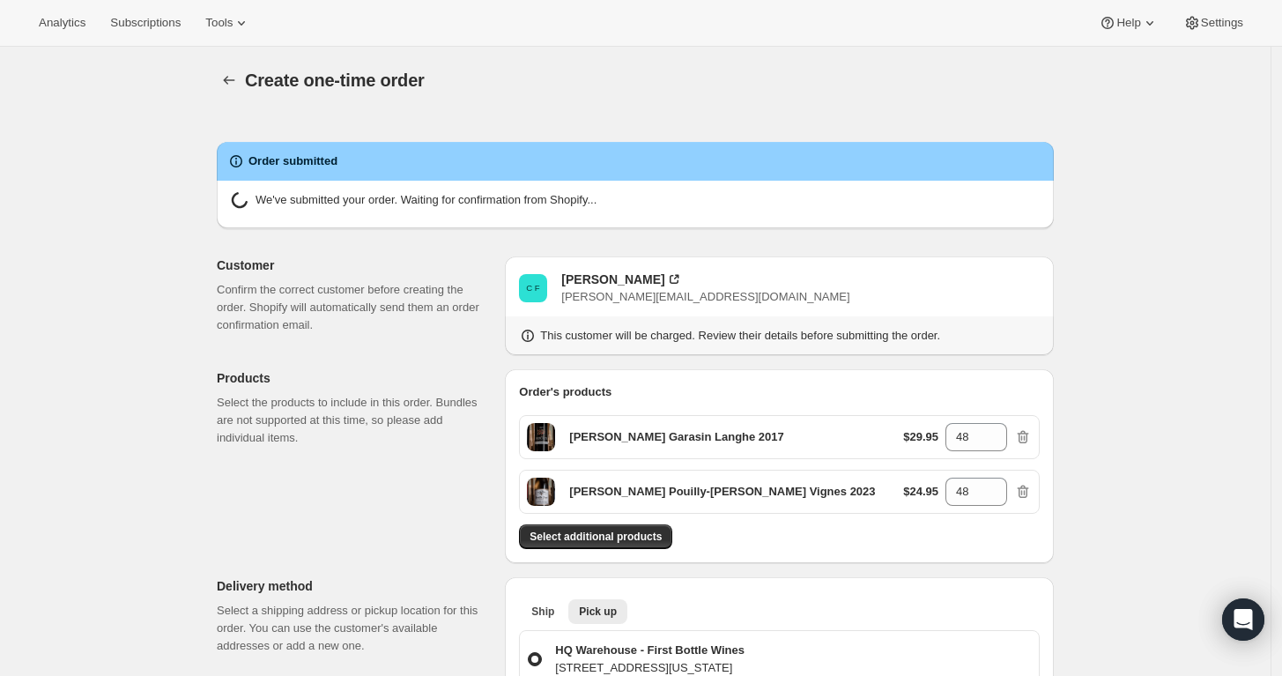
radio input "true"
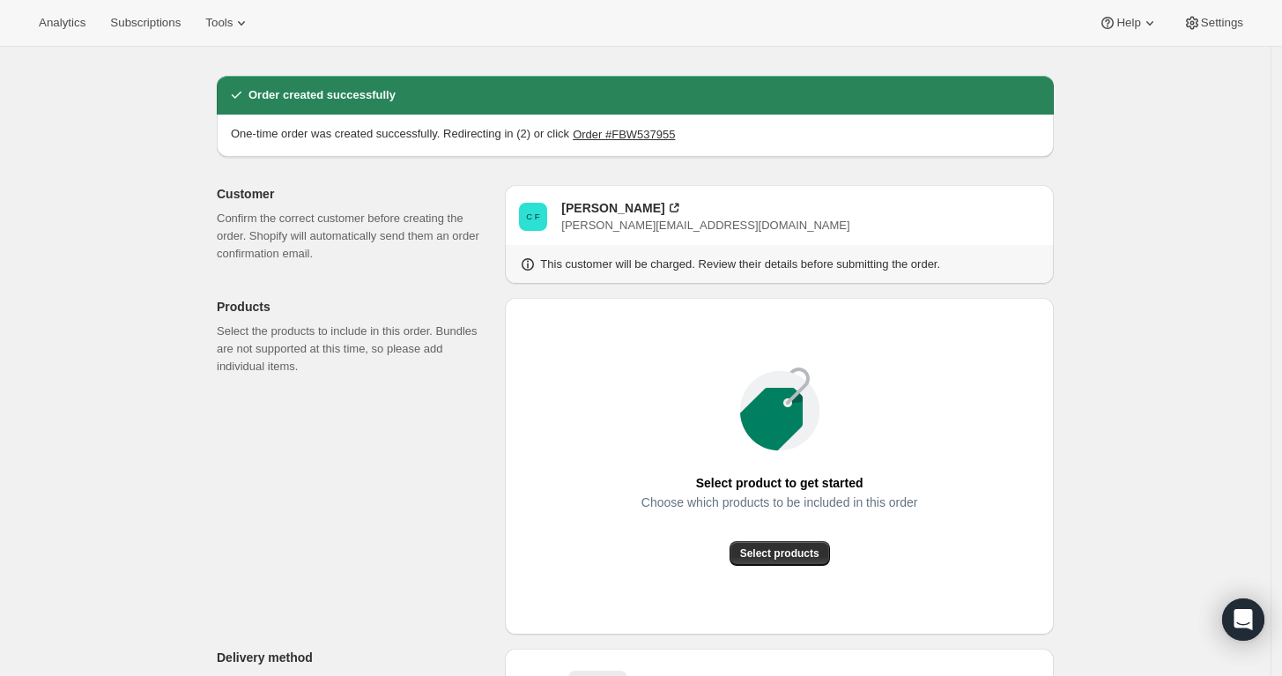
scroll to position [67, 0]
